Goal: Browse casually: Explore the website without a specific task or goal

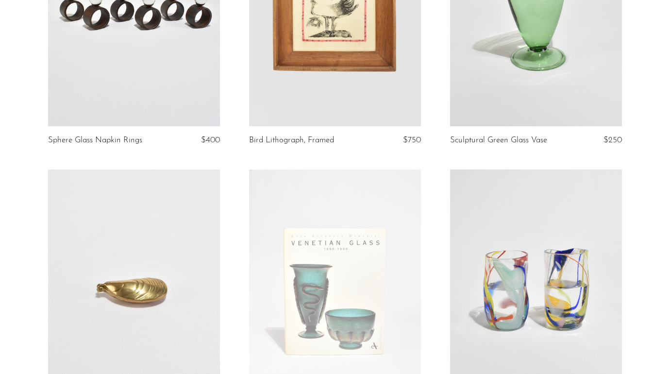
scroll to position [171, 0]
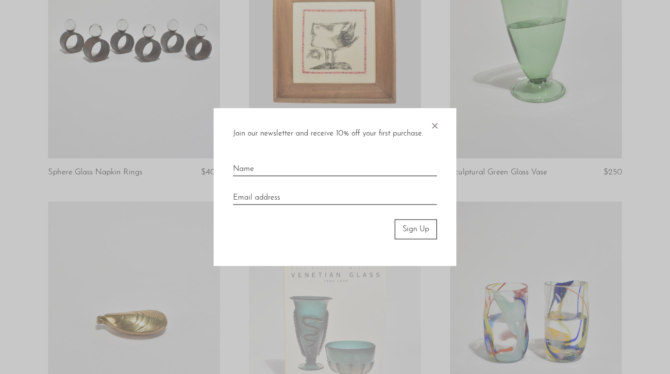
click at [433, 121] on span "×" at bounding box center [435, 123] width 10 height 31
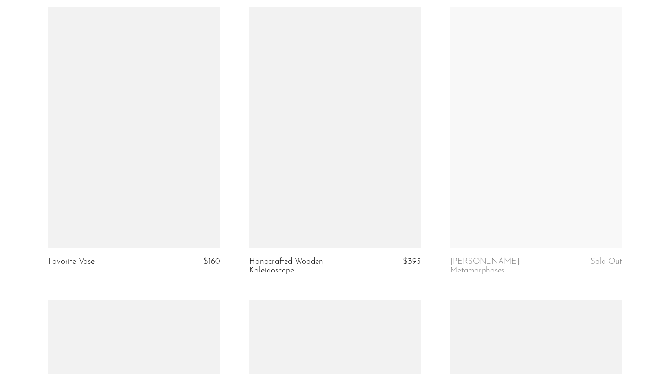
scroll to position [2091, 0]
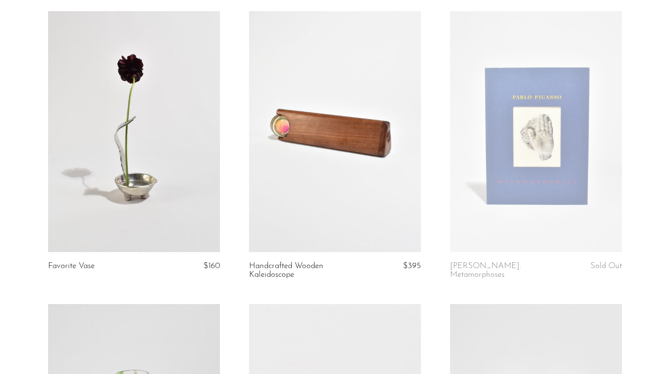
click at [183, 131] on link at bounding box center [134, 131] width 172 height 241
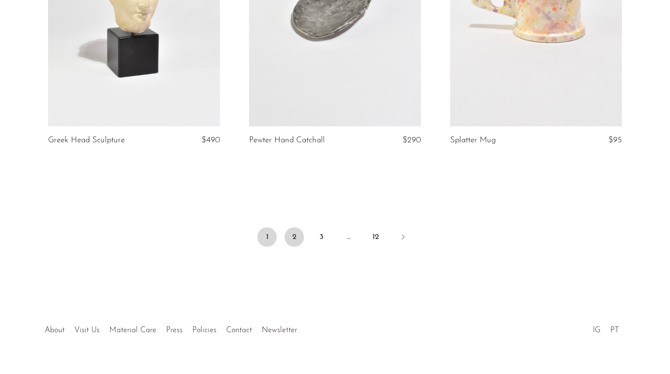
scroll to position [3368, 0]
click at [292, 228] on link "2" at bounding box center [294, 237] width 19 height 19
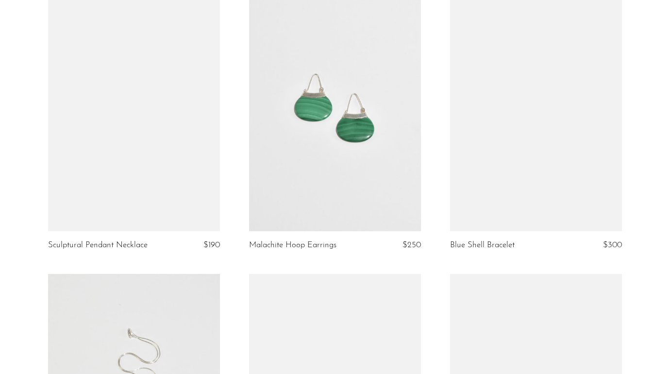
scroll to position [3240, 0]
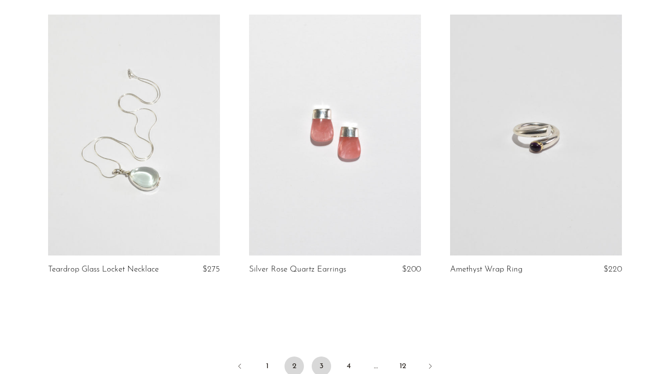
click at [320, 357] on link "3" at bounding box center [321, 366] width 19 height 19
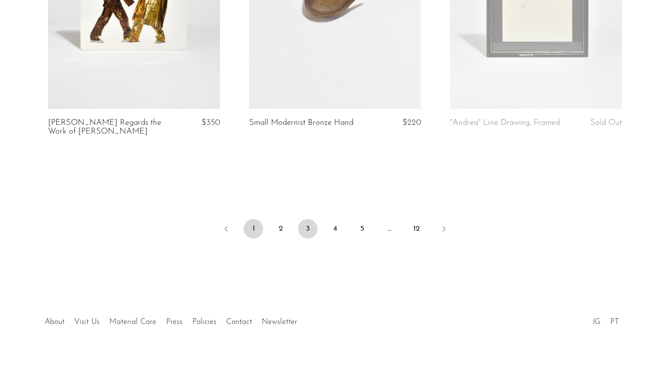
scroll to position [3386, 0]
click at [251, 220] on link "1" at bounding box center [253, 229] width 19 height 19
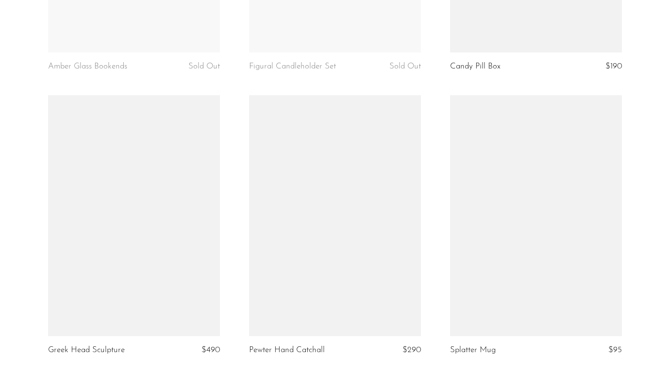
scroll to position [3364, 0]
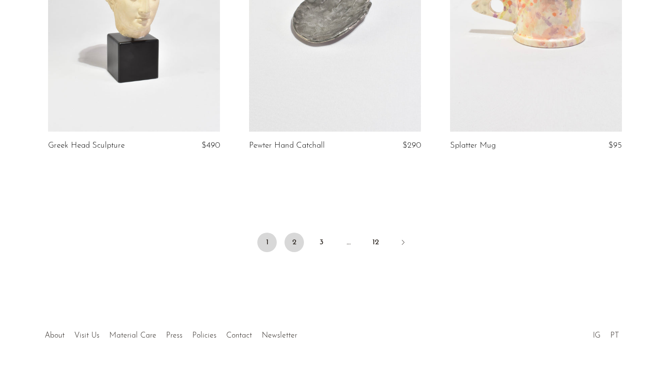
click at [295, 233] on link "2" at bounding box center [294, 242] width 19 height 19
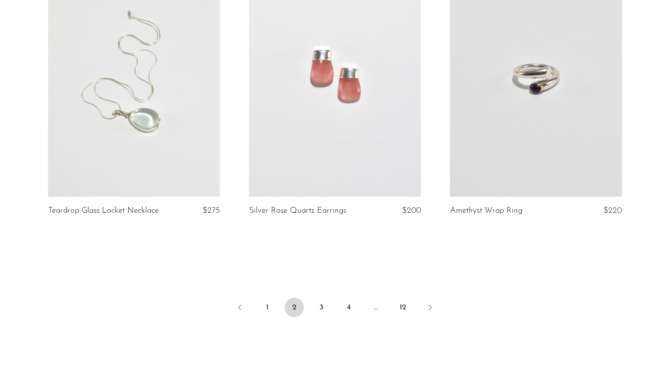
scroll to position [3377, 0]
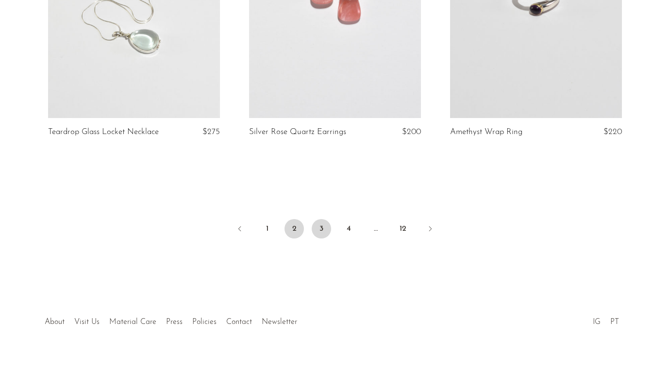
click at [320, 220] on link "3" at bounding box center [321, 228] width 19 height 19
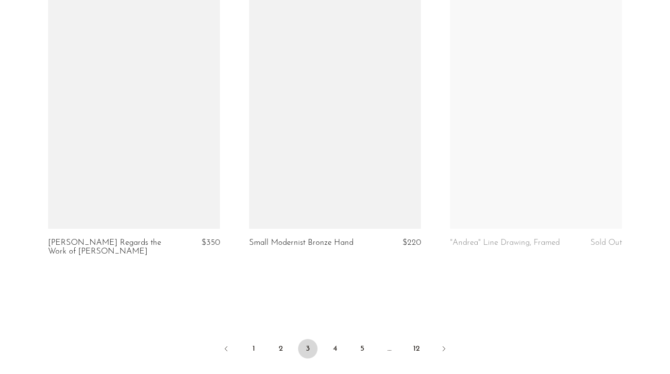
scroll to position [3272, 0]
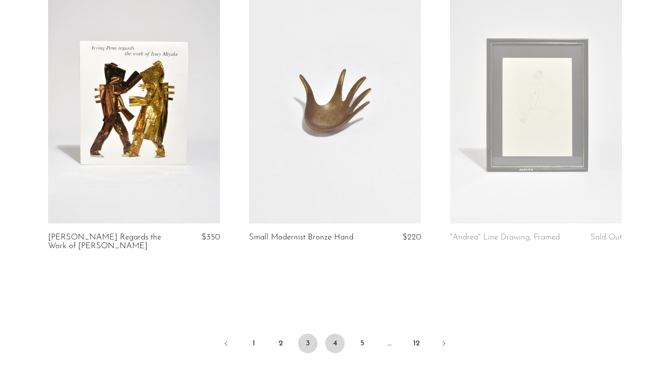
click at [339, 334] on link "4" at bounding box center [334, 343] width 19 height 19
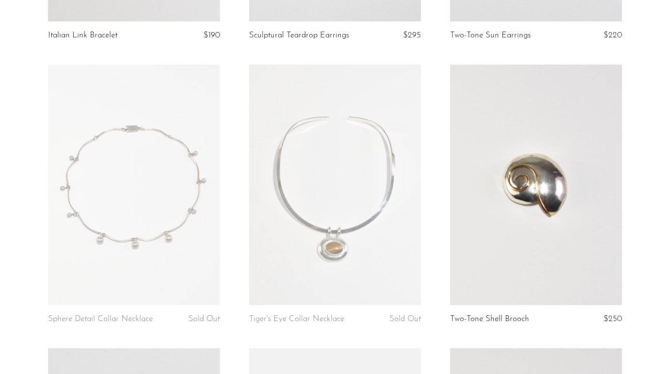
scroll to position [370, 0]
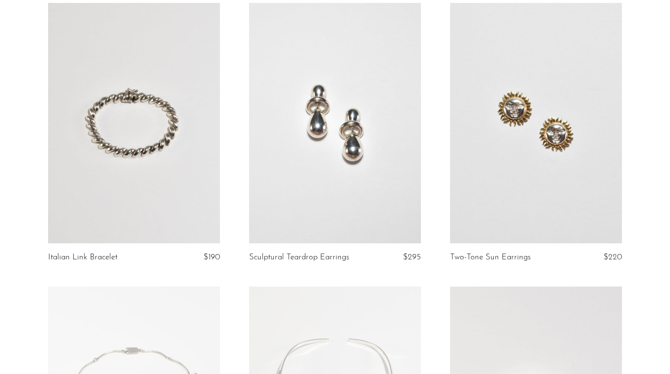
click at [522, 153] on link at bounding box center [536, 123] width 172 height 241
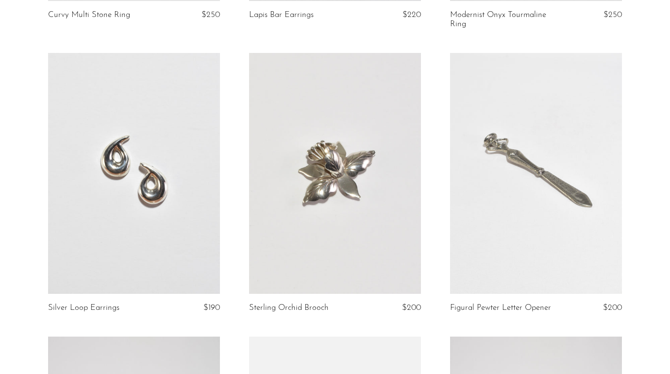
scroll to position [1314, 0]
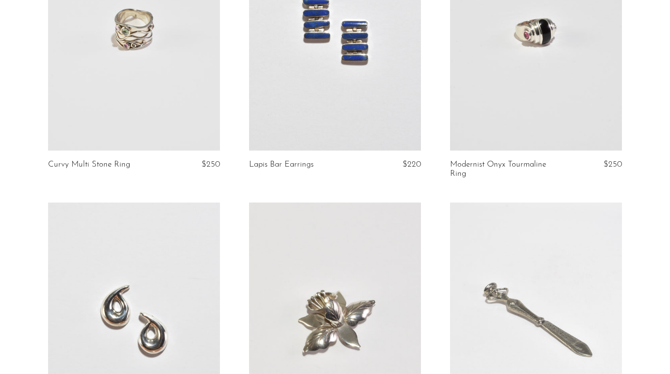
click at [303, 91] on link at bounding box center [335, 30] width 172 height 241
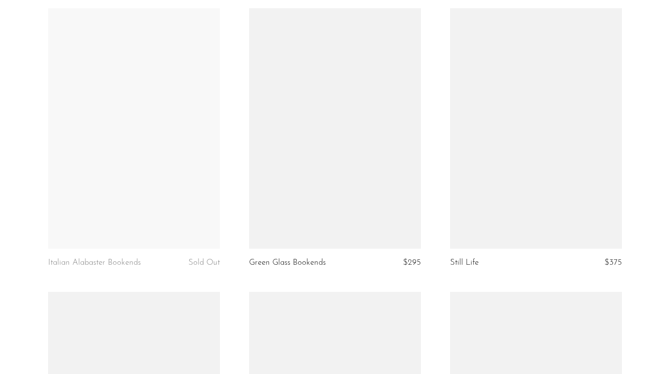
scroll to position [2385, 0]
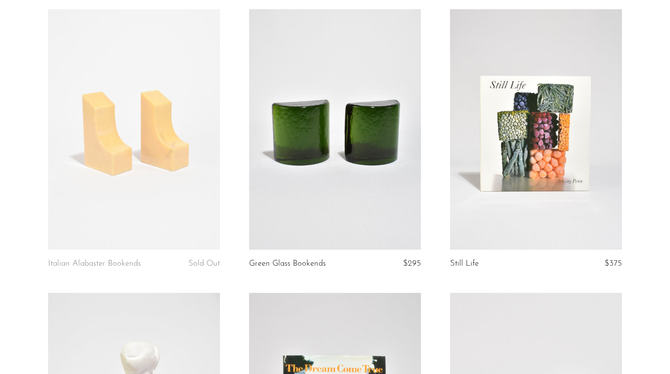
click at [564, 140] on link at bounding box center [536, 129] width 172 height 241
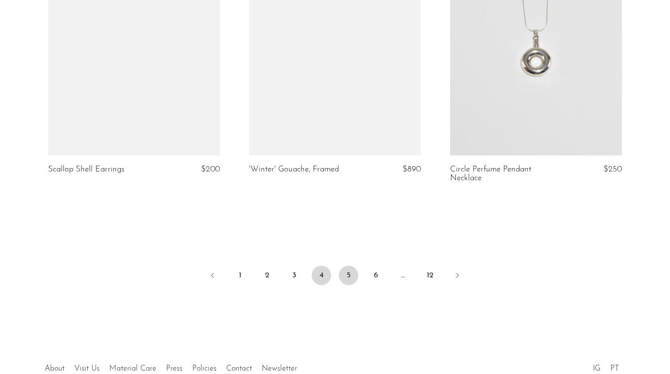
scroll to position [3304, 0]
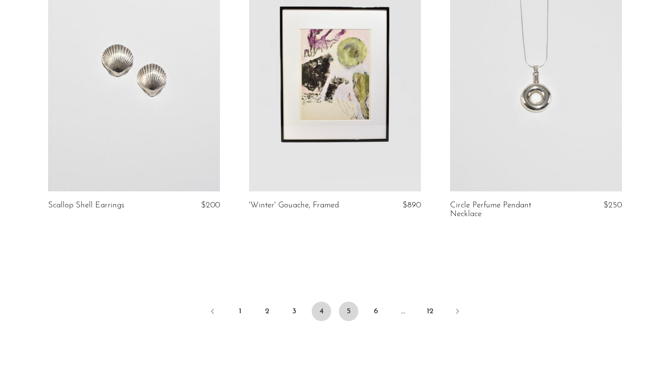
click at [353, 302] on link "5" at bounding box center [348, 311] width 19 height 19
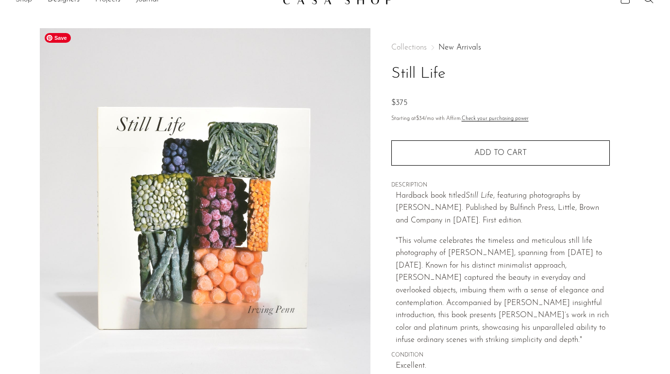
scroll to position [8, 0]
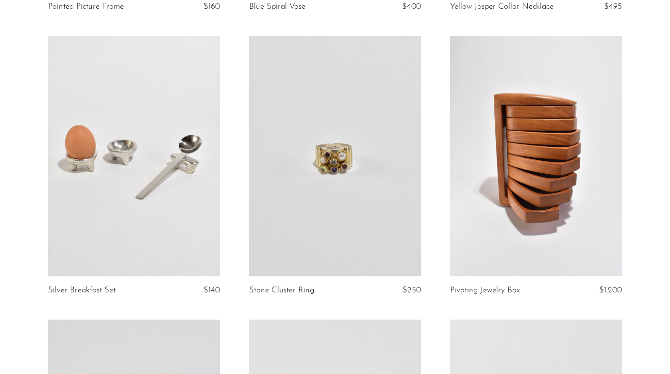
scroll to position [603, 0]
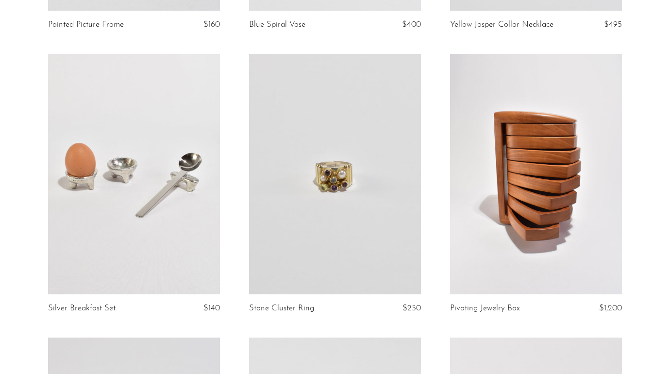
click at [89, 79] on link at bounding box center [134, 174] width 172 height 241
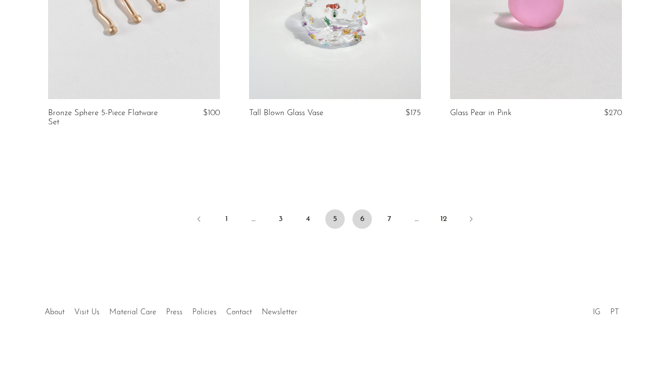
scroll to position [3386, 0]
click at [363, 214] on link "6" at bounding box center [362, 219] width 19 height 19
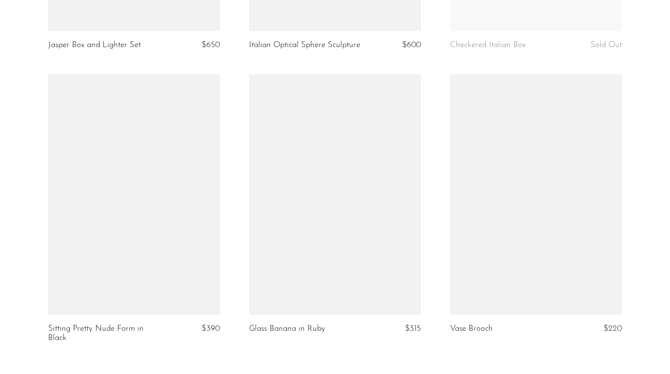
scroll to position [3274, 0]
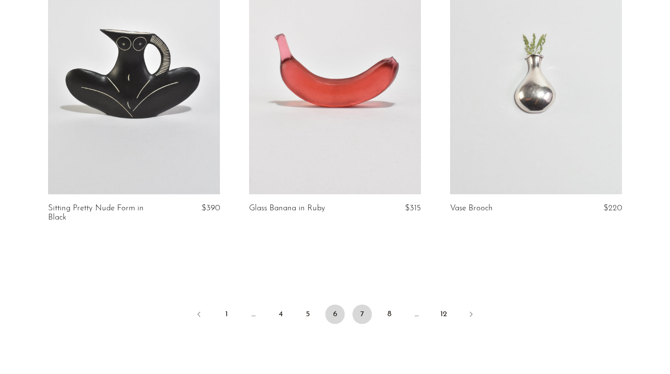
click at [358, 313] on link "7" at bounding box center [362, 314] width 19 height 19
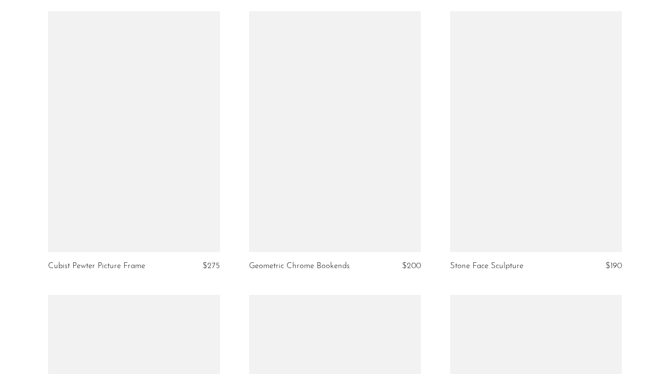
scroll to position [2640, 0]
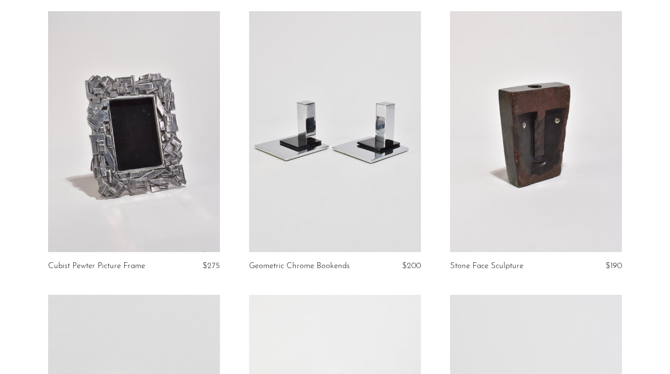
click at [484, 170] on link at bounding box center [536, 131] width 172 height 241
click at [520, 92] on link at bounding box center [536, 131] width 172 height 241
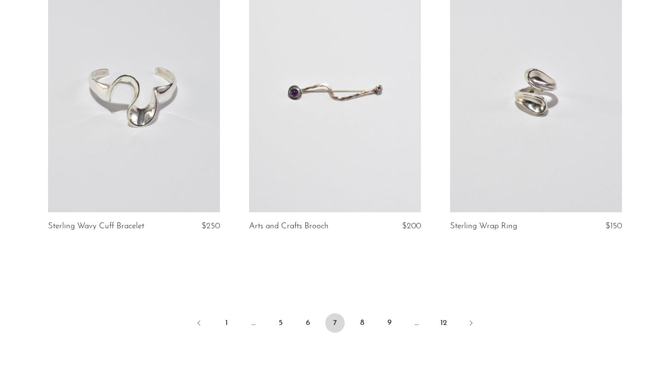
scroll to position [3302, 0]
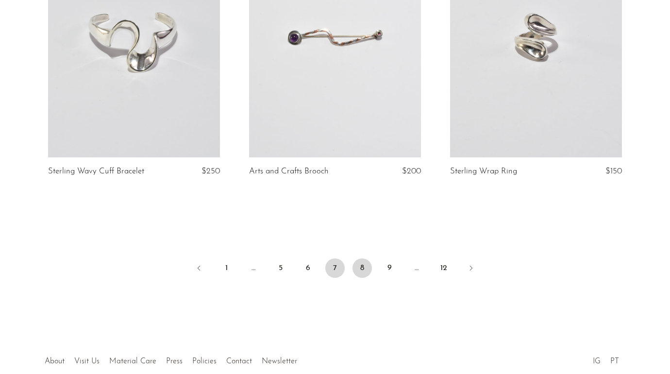
click at [366, 261] on link "8" at bounding box center [362, 267] width 19 height 19
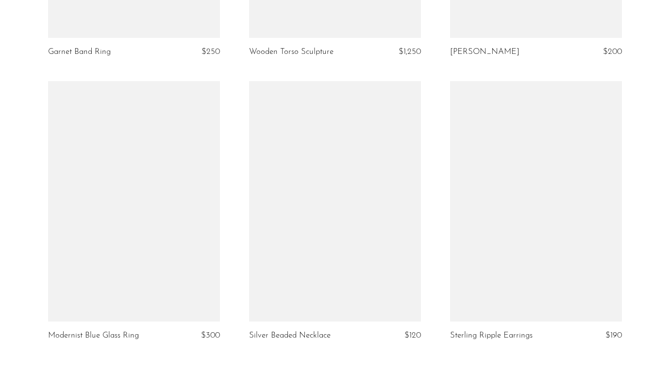
scroll to position [3287, 0]
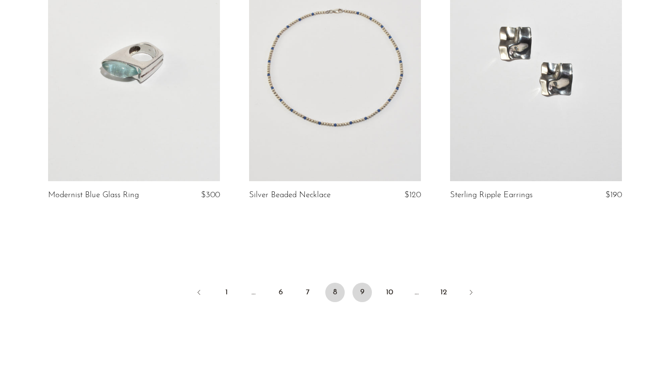
click at [362, 283] on link "9" at bounding box center [362, 292] width 19 height 19
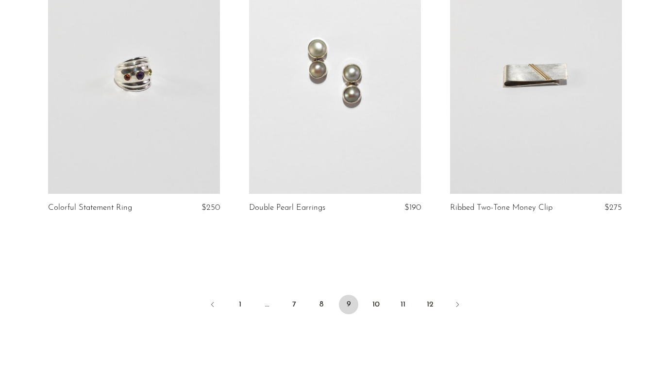
scroll to position [3324, 0]
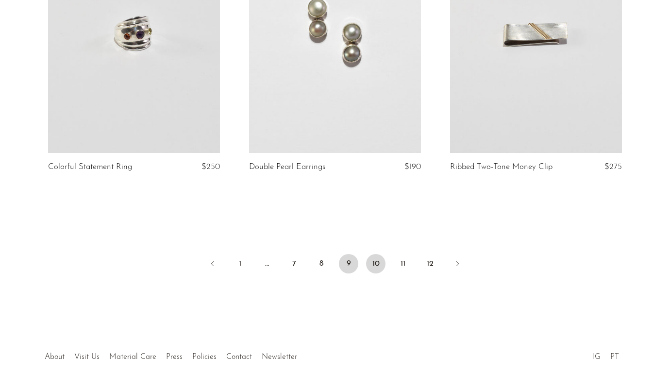
click at [370, 254] on link "10" at bounding box center [375, 263] width 19 height 19
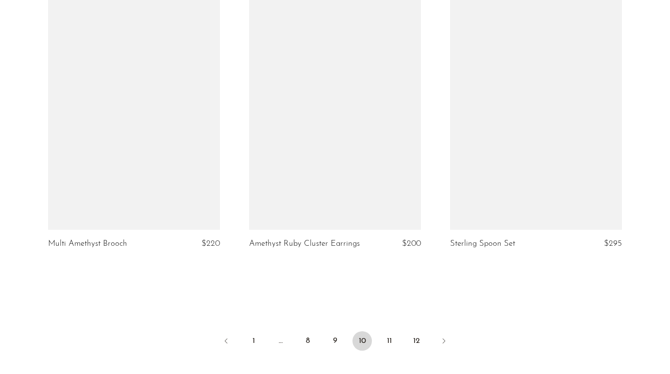
scroll to position [3243, 0]
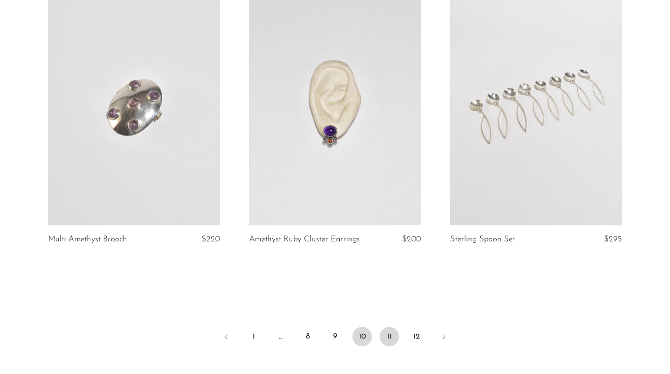
click at [389, 335] on link "11" at bounding box center [389, 336] width 19 height 19
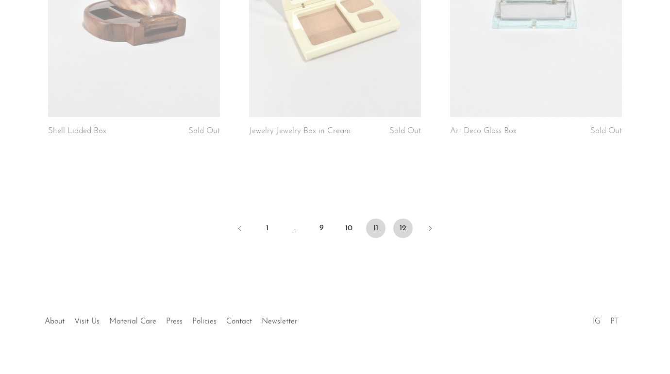
scroll to position [3368, 0]
click at [402, 219] on link "12" at bounding box center [402, 228] width 19 height 19
